Goal: Navigation & Orientation: Find specific page/section

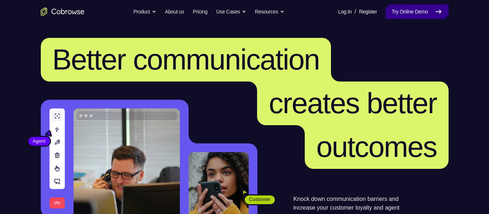
click at [441, 9] on icon at bounding box center [438, 11] width 9 height 9
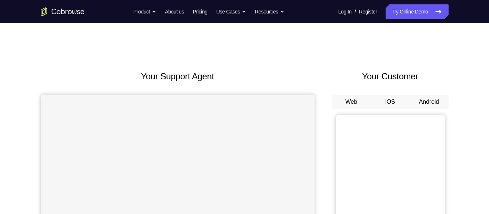
click at [429, 107] on button "Android" at bounding box center [429, 102] width 39 height 15
click at [440, 101] on button "Android" at bounding box center [429, 102] width 39 height 15
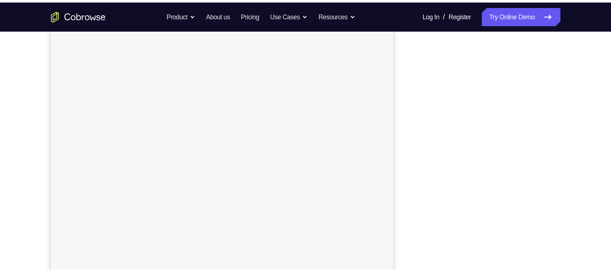
scroll to position [97, 0]
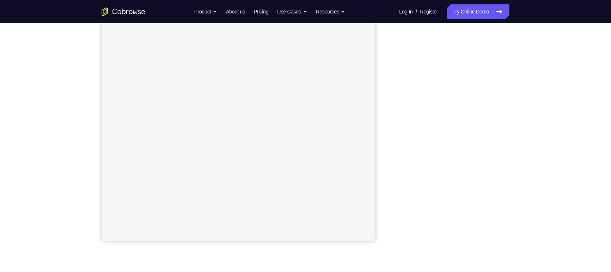
drag, startPoint x: 489, startPoint y: 2, endPoint x: 392, endPoint y: 70, distance: 118.2
click at [392, 70] on div "Your Support Agent Your Customer Web iOS Android" at bounding box center [306, 107] width 408 height 269
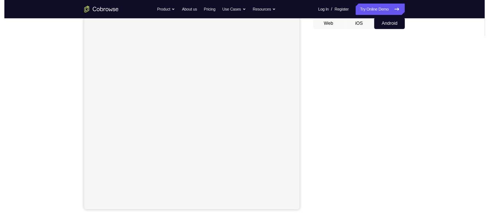
scroll to position [72, 0]
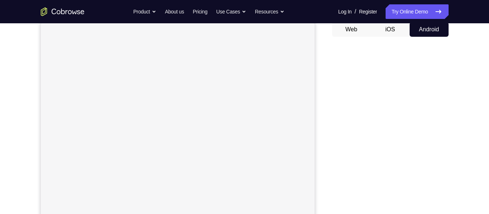
drag, startPoint x: 527, startPoint y: 97, endPoint x: 326, endPoint y: 113, distance: 201.3
click at [326, 113] on div "Your Support Agent Your Customer Web iOS Android" at bounding box center [245, 131] width 408 height 269
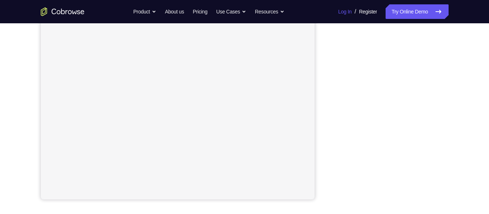
scroll to position [139, 0]
